Goal: Task Accomplishment & Management: Use online tool/utility

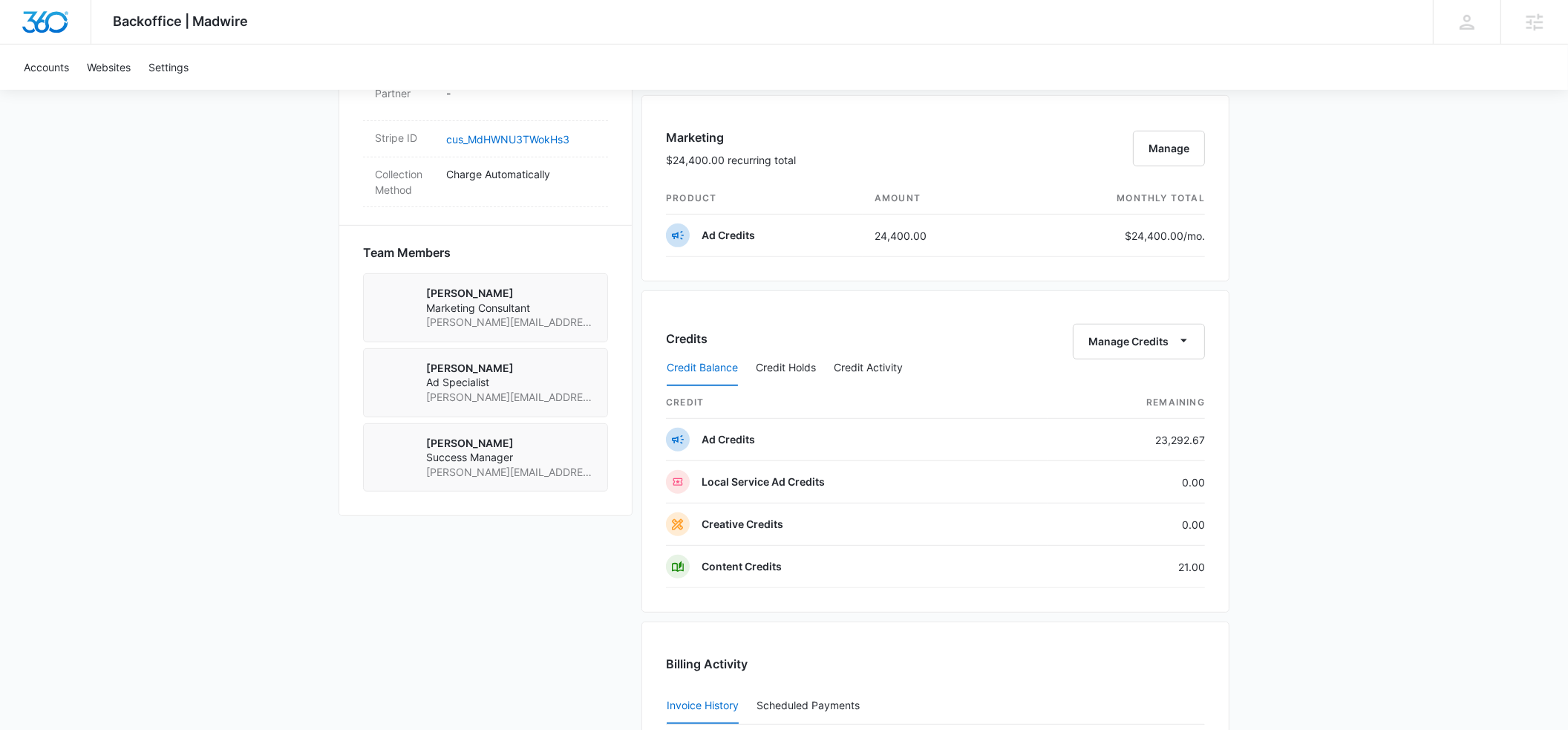
scroll to position [949, 0]
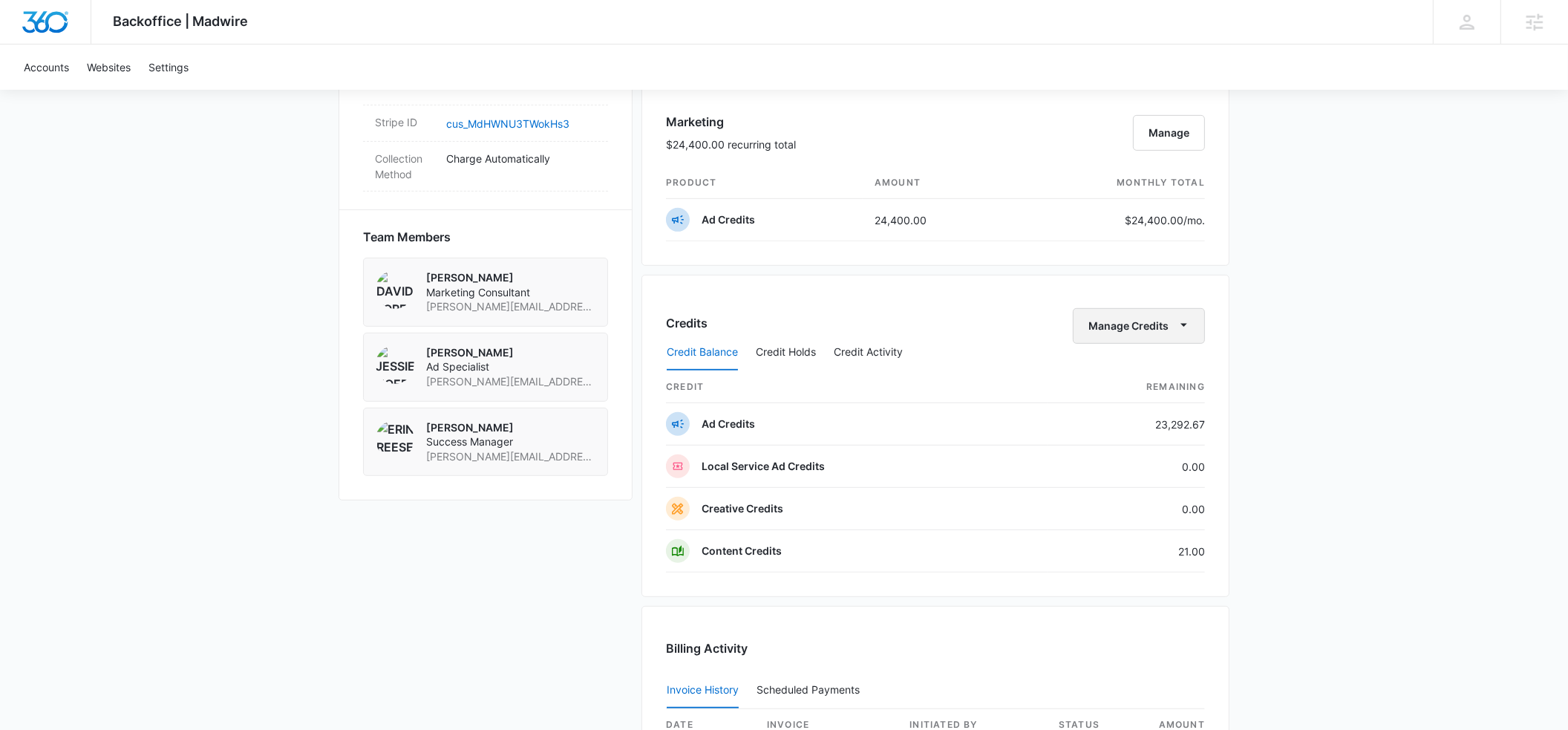
click at [1183, 332] on icon "button" at bounding box center [1183, 324] width 16 height 16
click at [1137, 370] on div "Transfer Credits" at bounding box center [1131, 374] width 78 height 10
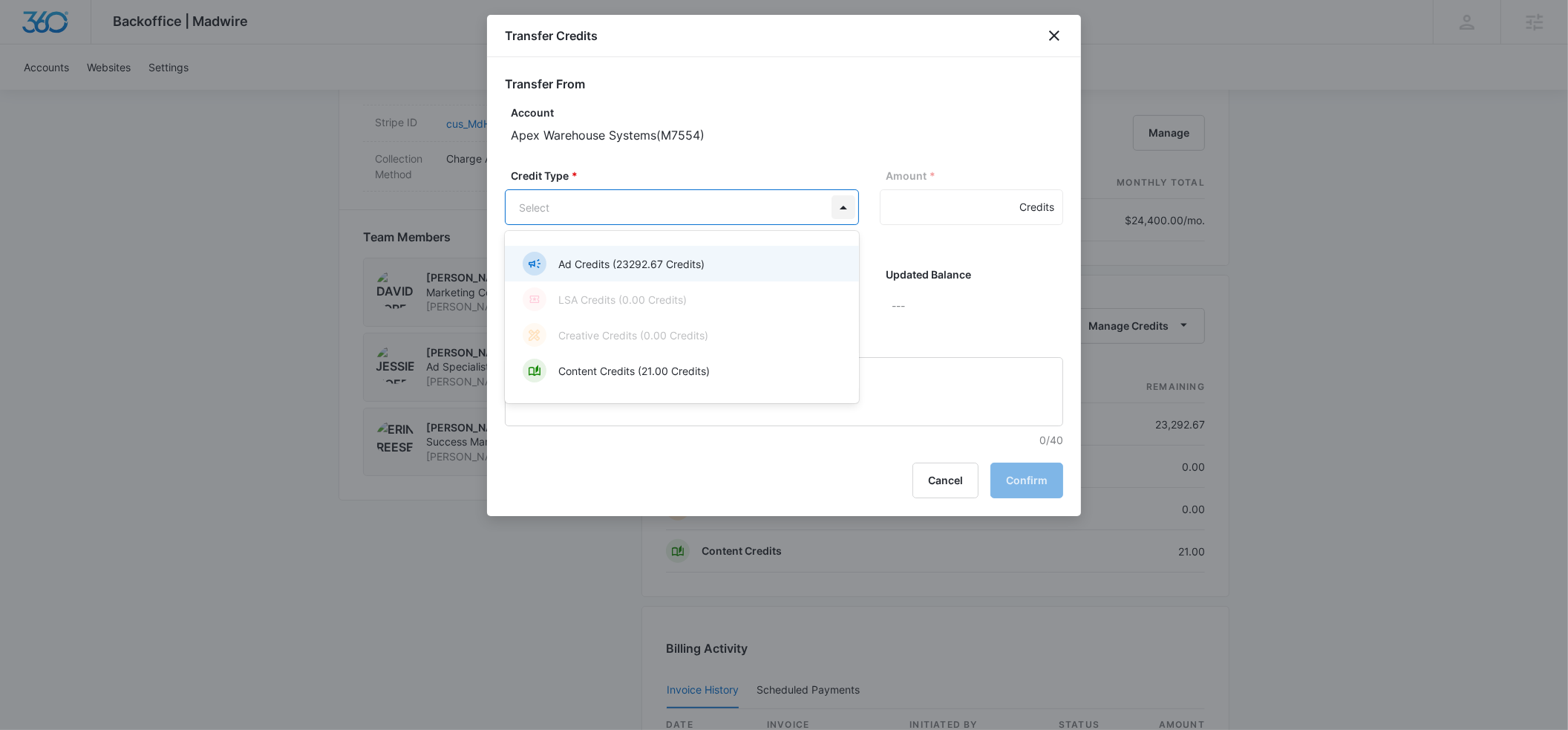
click at [839, 215] on body "Backoffice | Madwire Apps Settings ER [PERSON_NAME] [PERSON_NAME][EMAIL_ADDRESS…" at bounding box center [784, 122] width 1568 height 2143
click at [719, 257] on div "Ad Credits (23292.67 Credits)" at bounding box center [681, 264] width 316 height 24
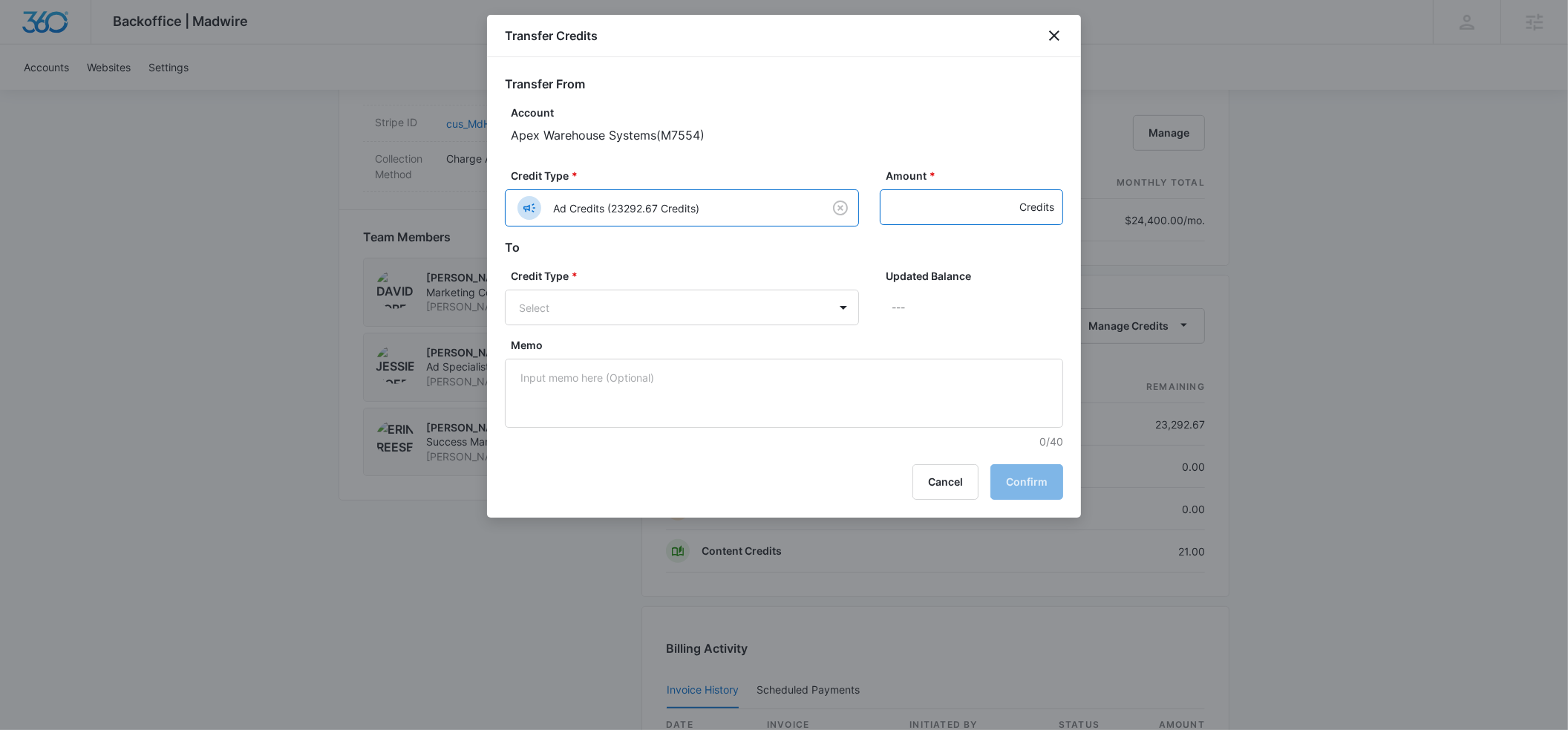
click at [912, 205] on input "Amount *" at bounding box center [971, 207] width 183 height 35
type input "400"
click at [663, 297] on body "Backoffice | Madwire Apps Settings ER [PERSON_NAME] [PERSON_NAME][EMAIL_ADDRESS…" at bounding box center [784, 122] width 1568 height 2143
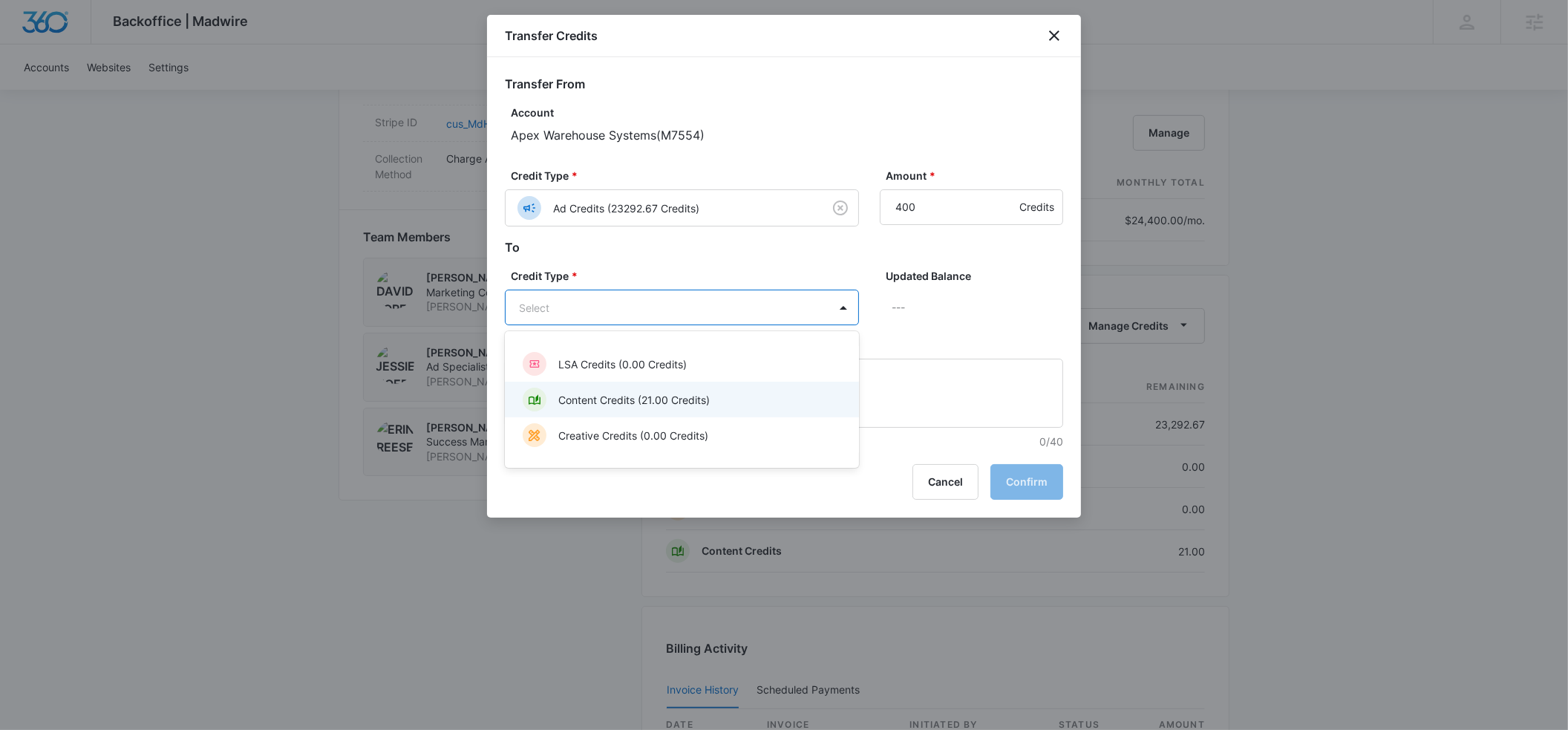
click at [630, 394] on p "Content Credits (21.00 Credits)" at bounding box center [634, 399] width 151 height 16
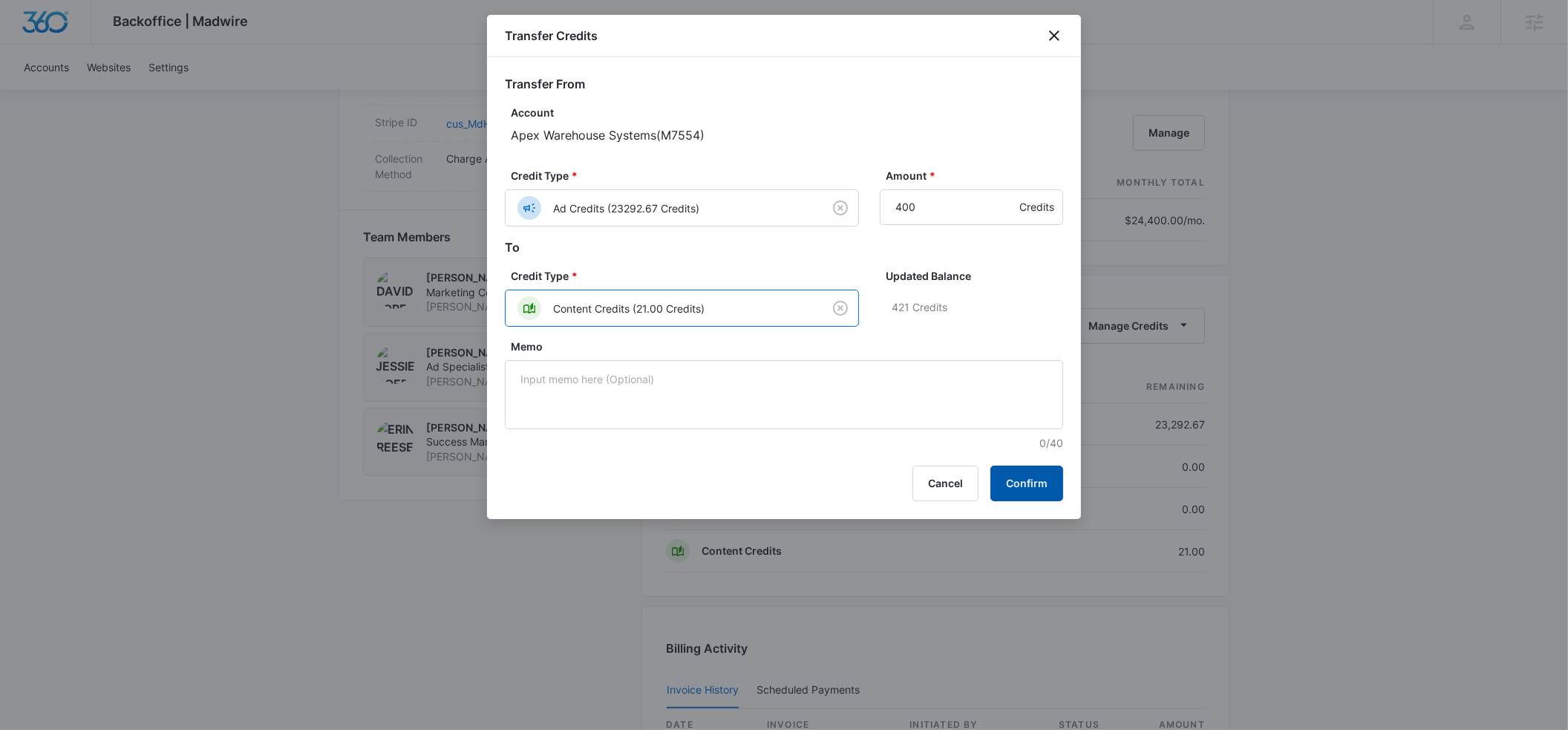
click at [1025, 487] on button "Confirm" at bounding box center [1026, 483] width 72 height 35
